Goal: Task Accomplishment & Management: Complete application form

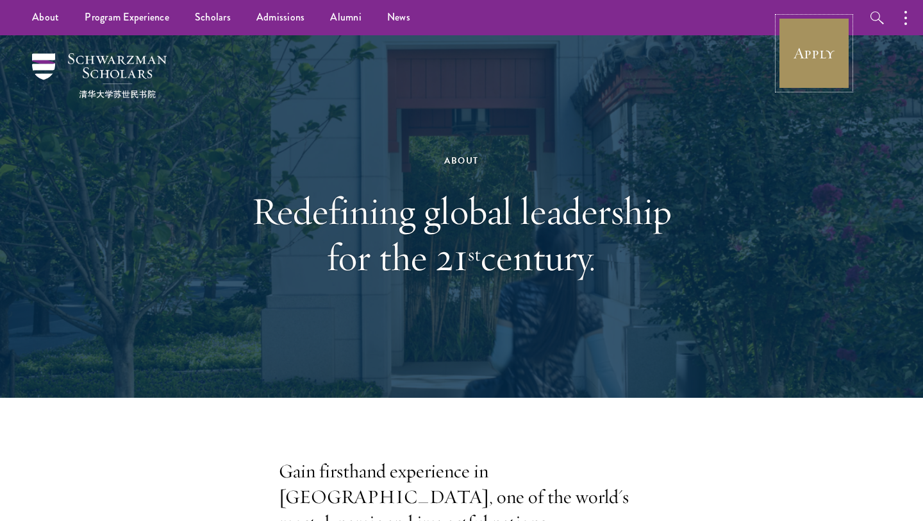
click at [830, 66] on link "Apply" at bounding box center [814, 53] width 72 height 72
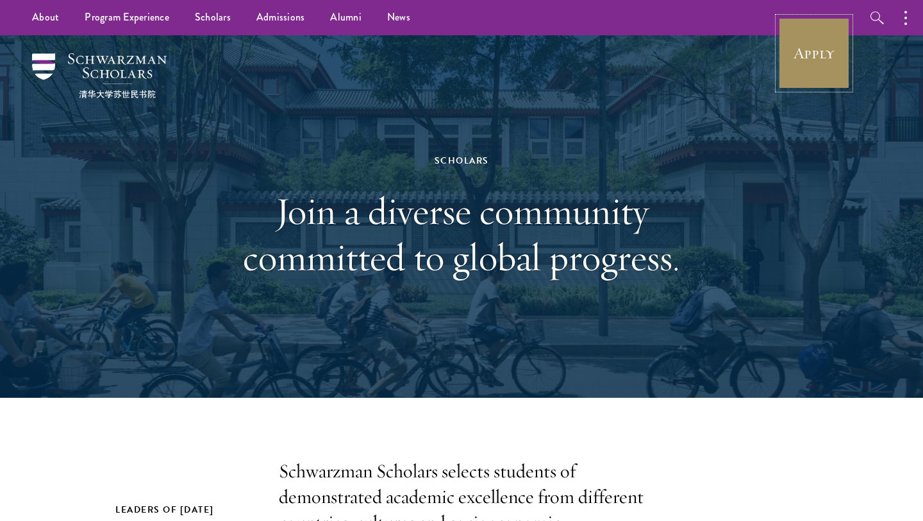
click at [828, 47] on link "Apply" at bounding box center [814, 53] width 72 height 72
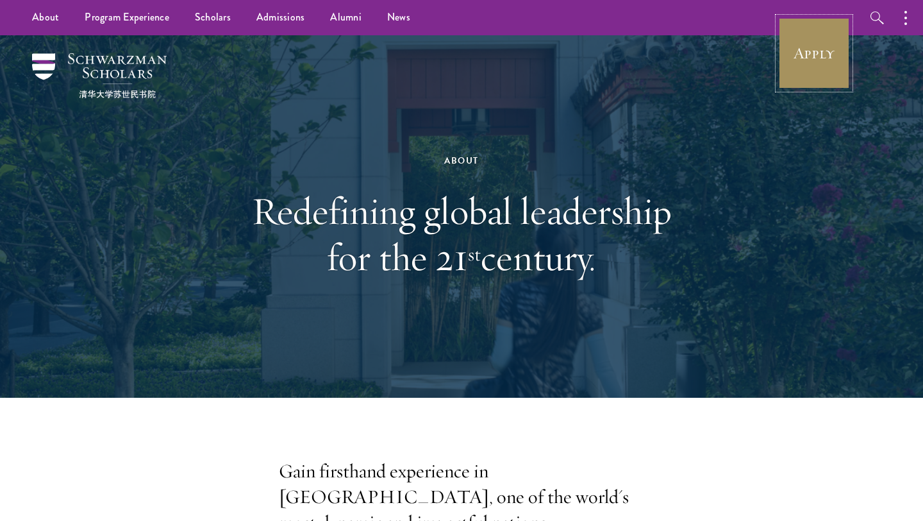
click at [811, 67] on link "Apply" at bounding box center [814, 53] width 72 height 72
click at [838, 54] on link "Apply" at bounding box center [814, 53] width 72 height 72
